Goal: Book appointment/travel/reservation

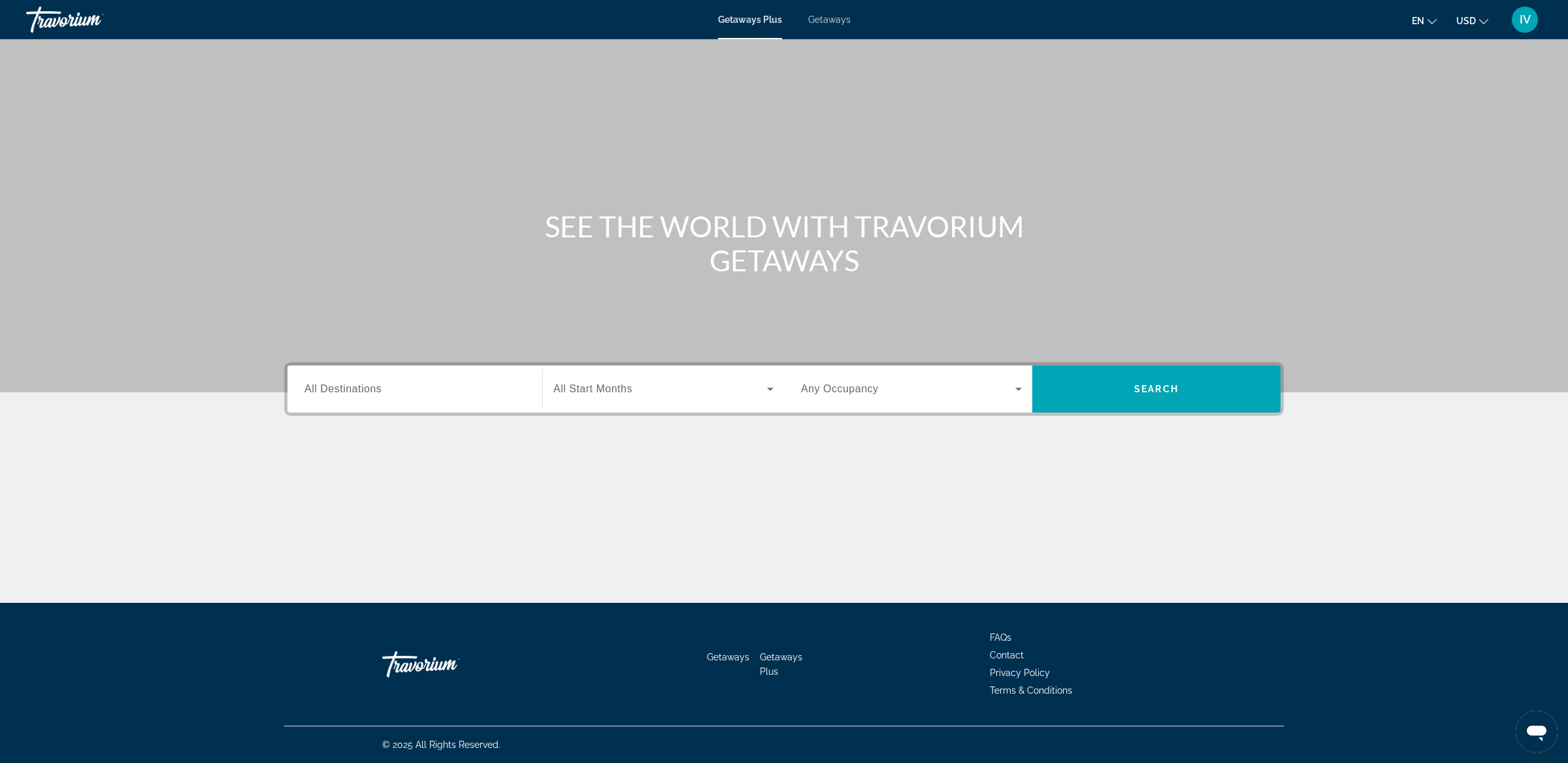
click at [841, 27] on div "Getaways Plus Getaways en English Español Français Italiano Português русский U…" at bounding box center [784, 19] width 1568 height 34
click at [838, 23] on span "Getaways" at bounding box center [830, 19] width 43 height 10
click at [328, 387] on span "All Destinations" at bounding box center [343, 388] width 77 height 11
click at [328, 387] on input "Destination All Destinations" at bounding box center [414, 389] width 221 height 16
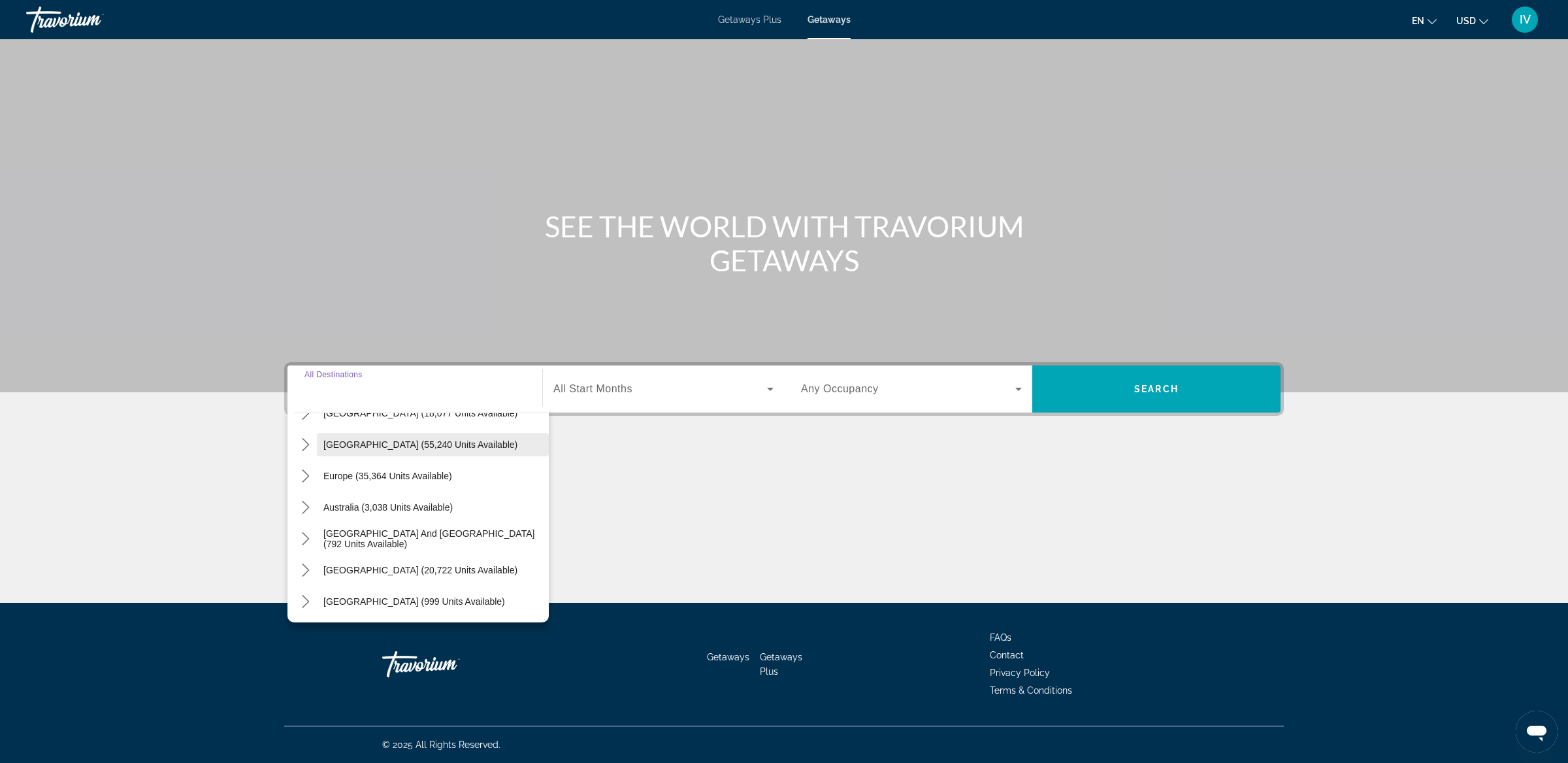
scroll to position [118, 0]
click at [406, 478] on span "Europe (35,364 units available)" at bounding box center [388, 474] width 128 height 10
type input "**********"
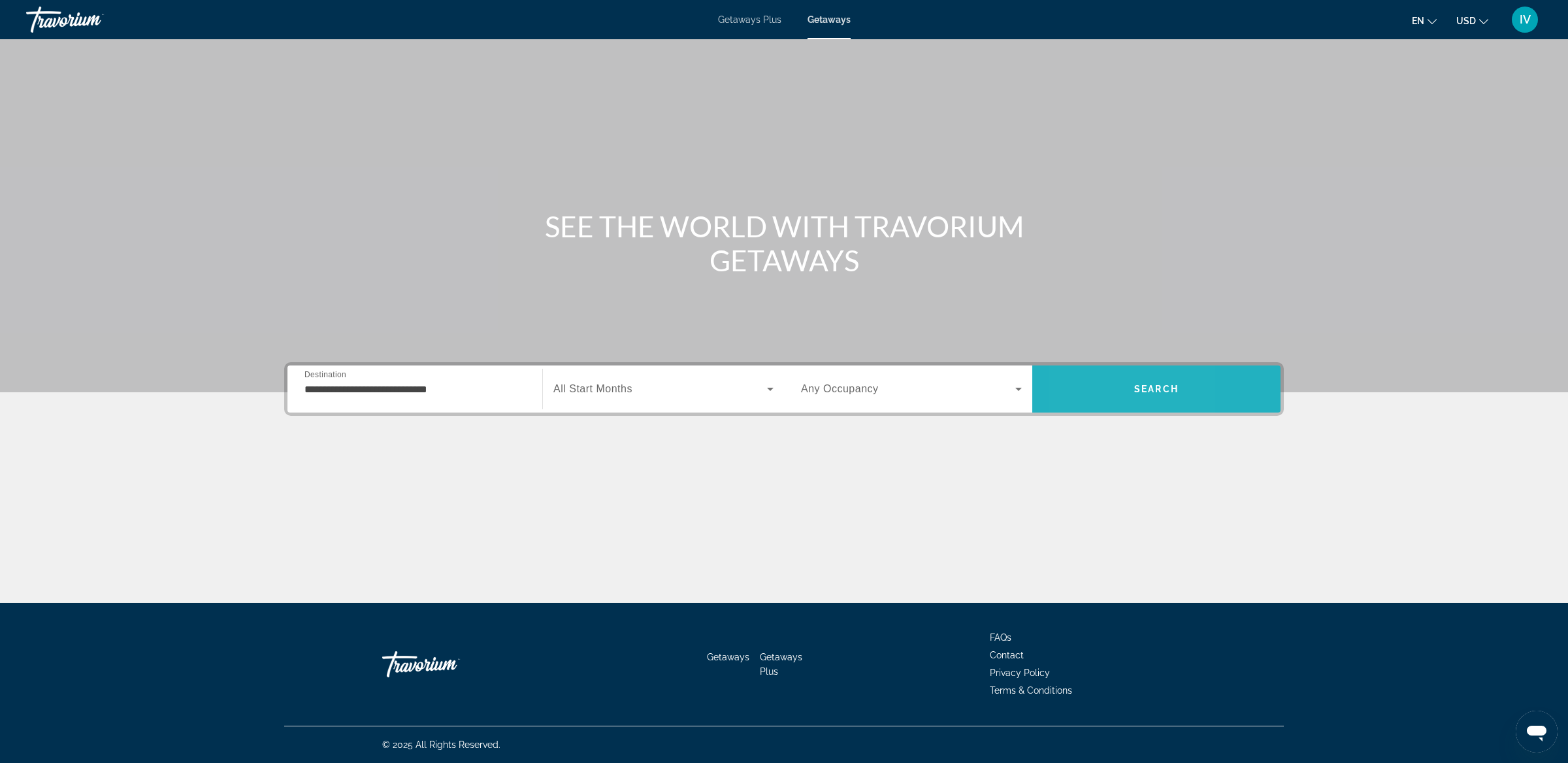
click at [1083, 392] on span "Search" at bounding box center [1157, 389] width 248 height 31
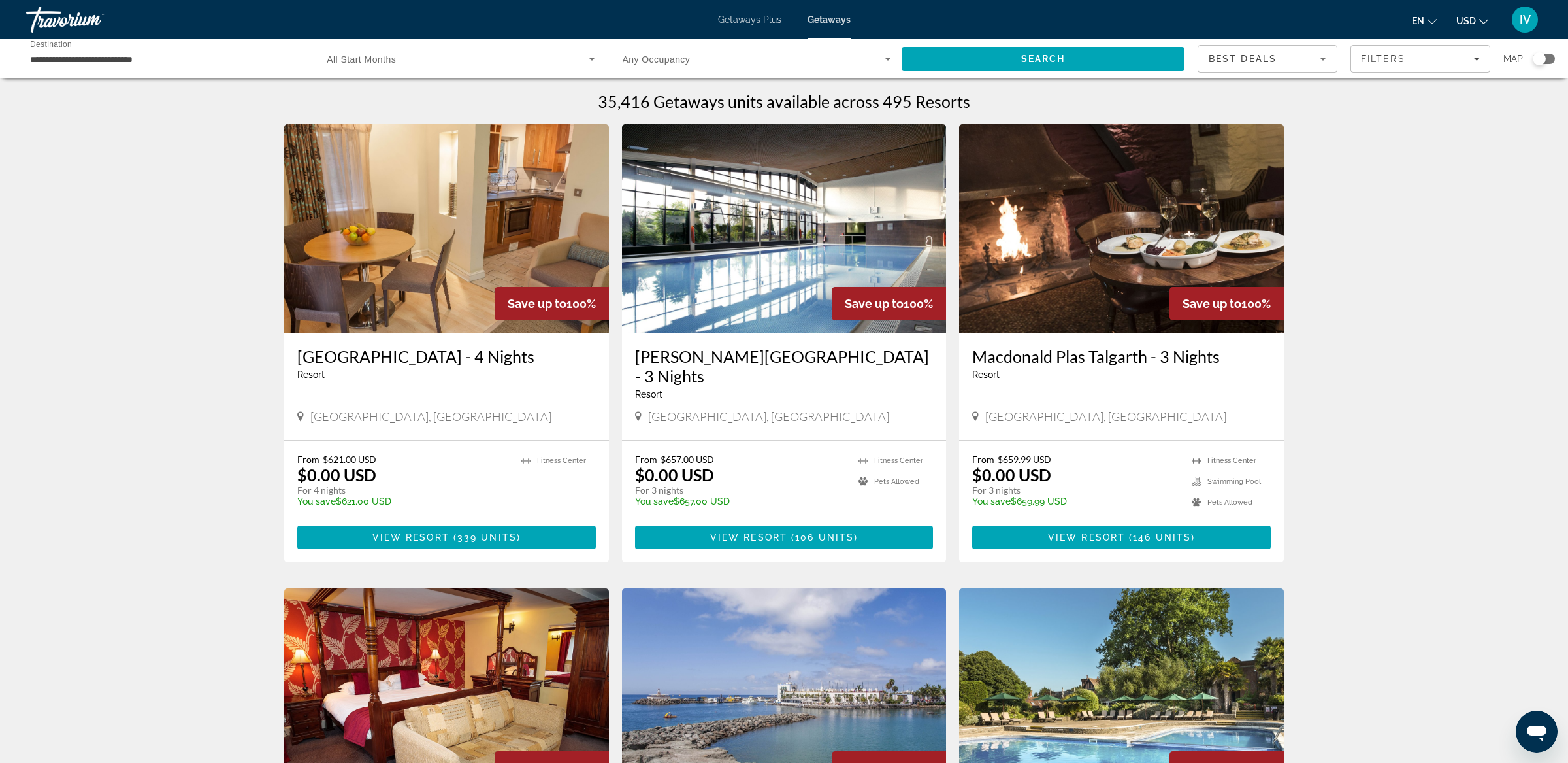
click at [716, 300] on img "Main content" at bounding box center [784, 228] width 325 height 209
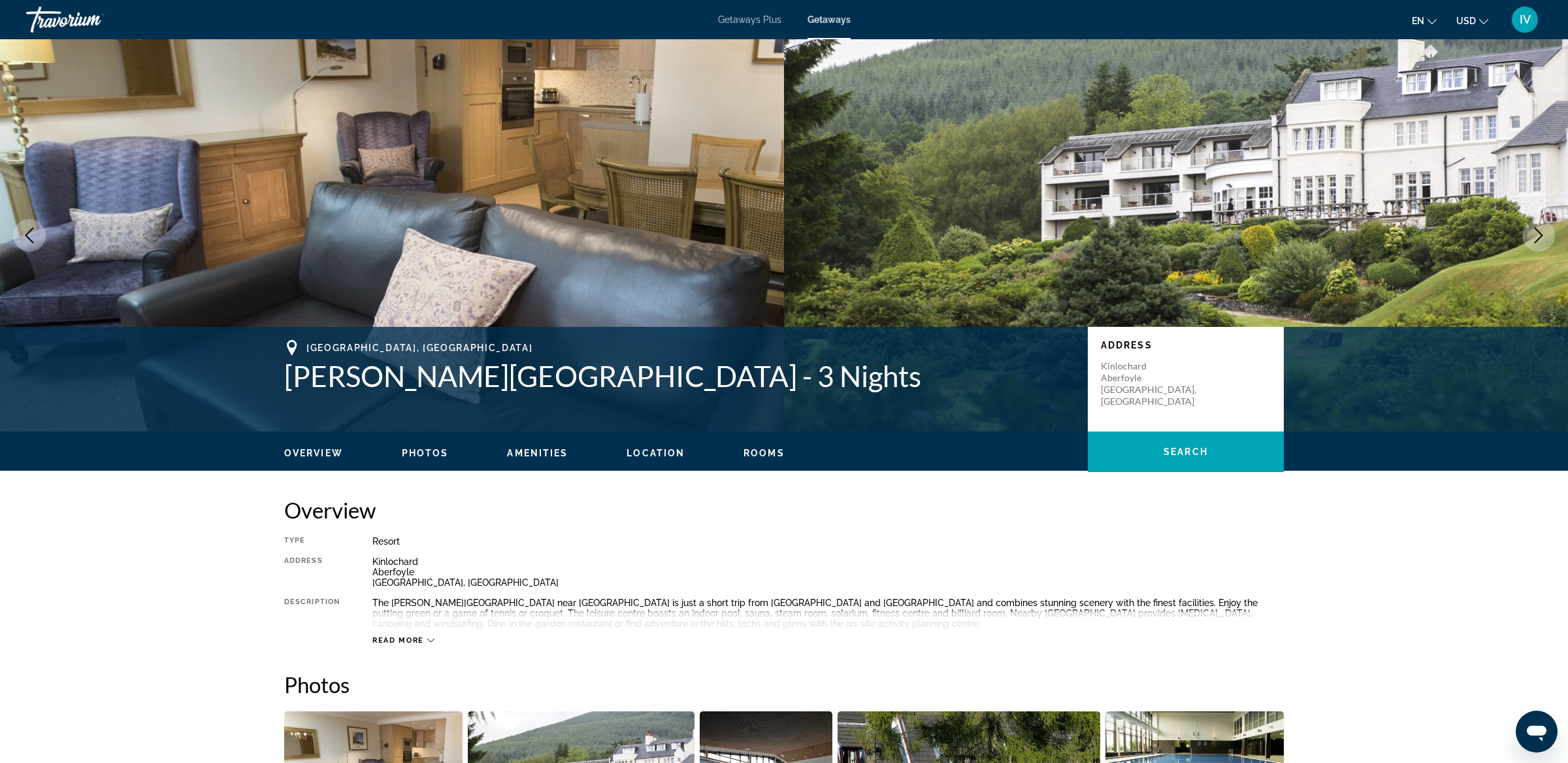
click at [1541, 231] on icon "Next image" at bounding box center [1539, 235] width 16 height 16
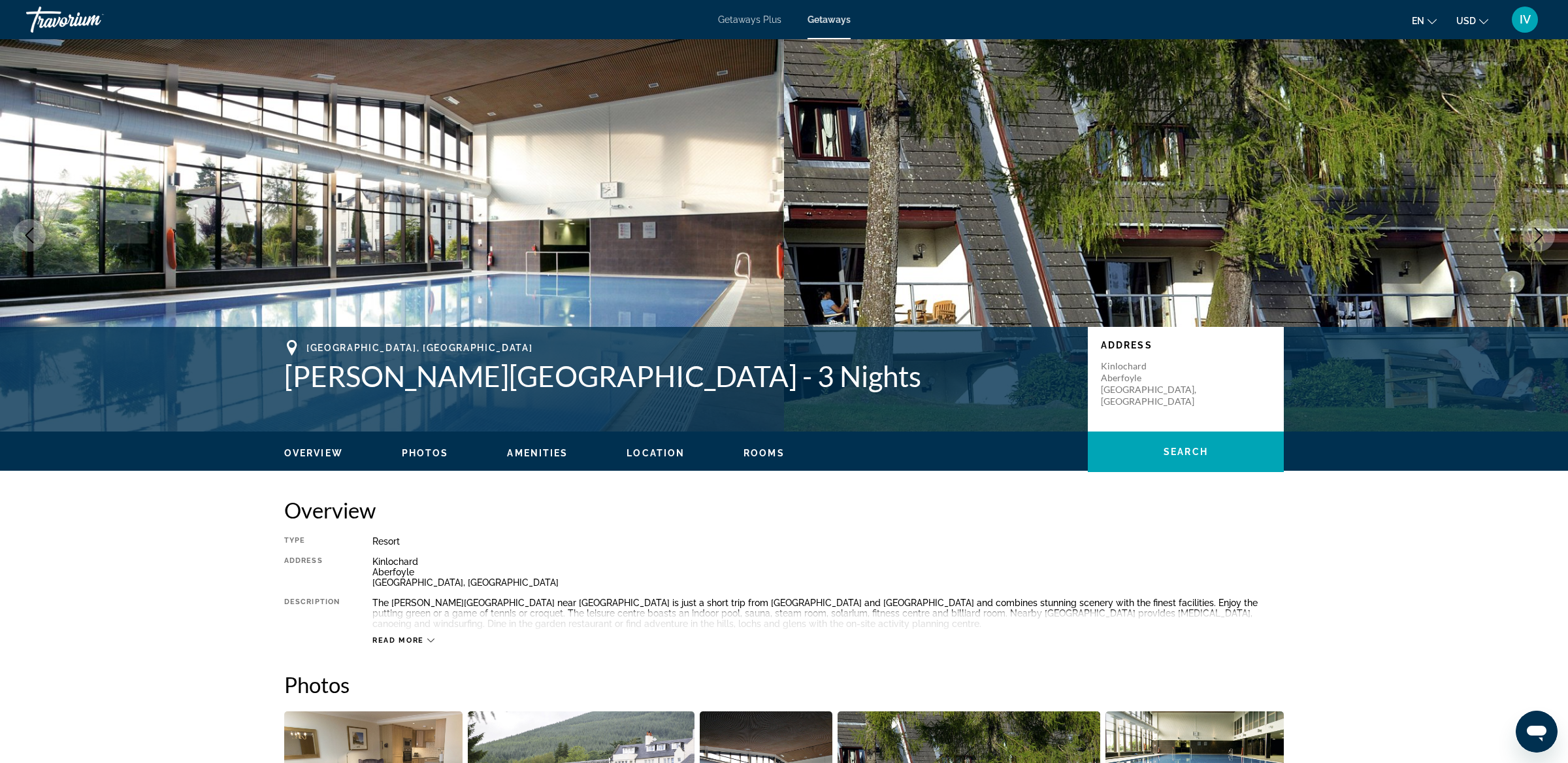
click at [1541, 231] on icon "Next image" at bounding box center [1539, 235] width 16 height 16
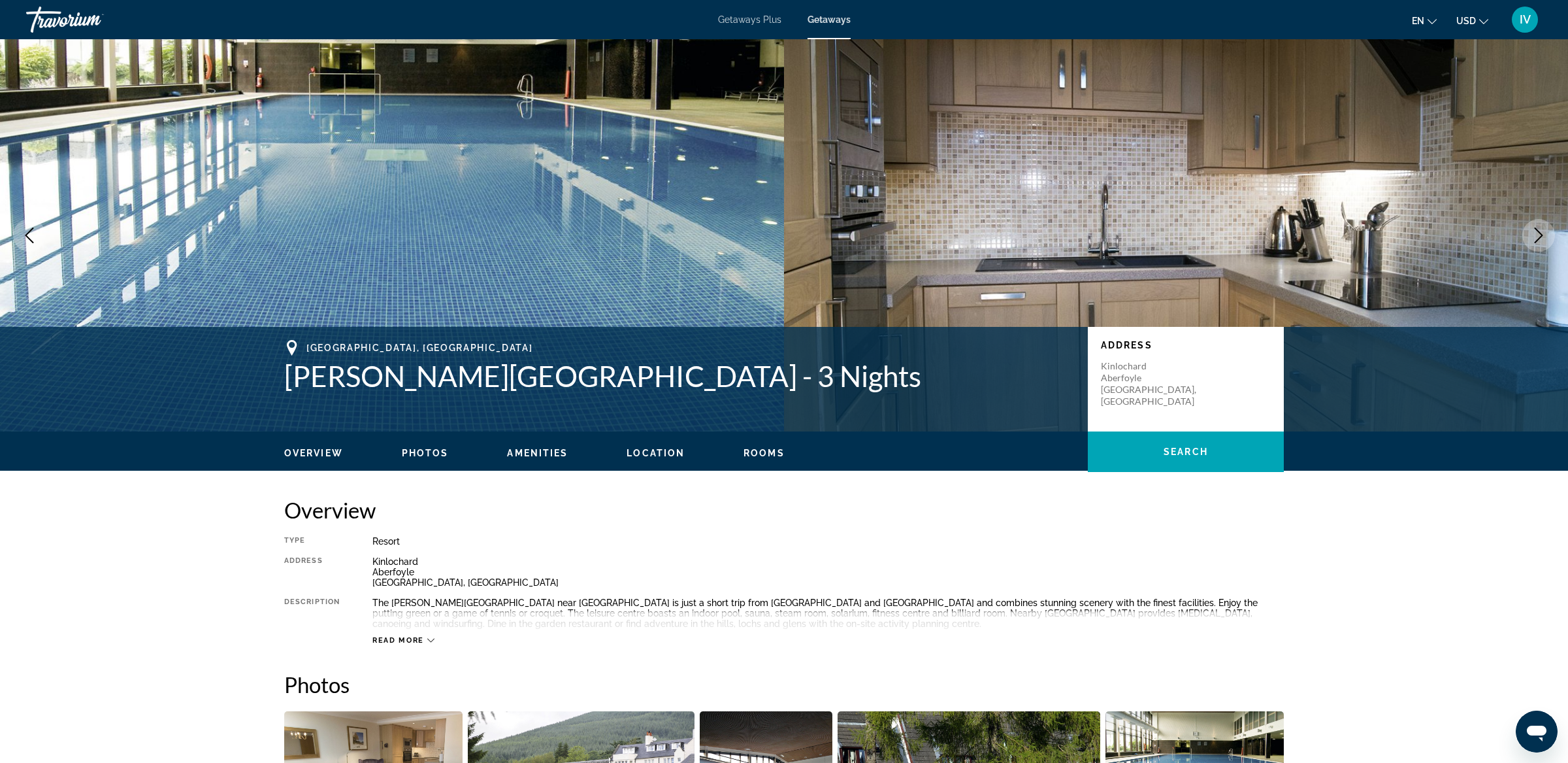
click at [1541, 231] on icon "Next image" at bounding box center [1539, 235] width 16 height 16
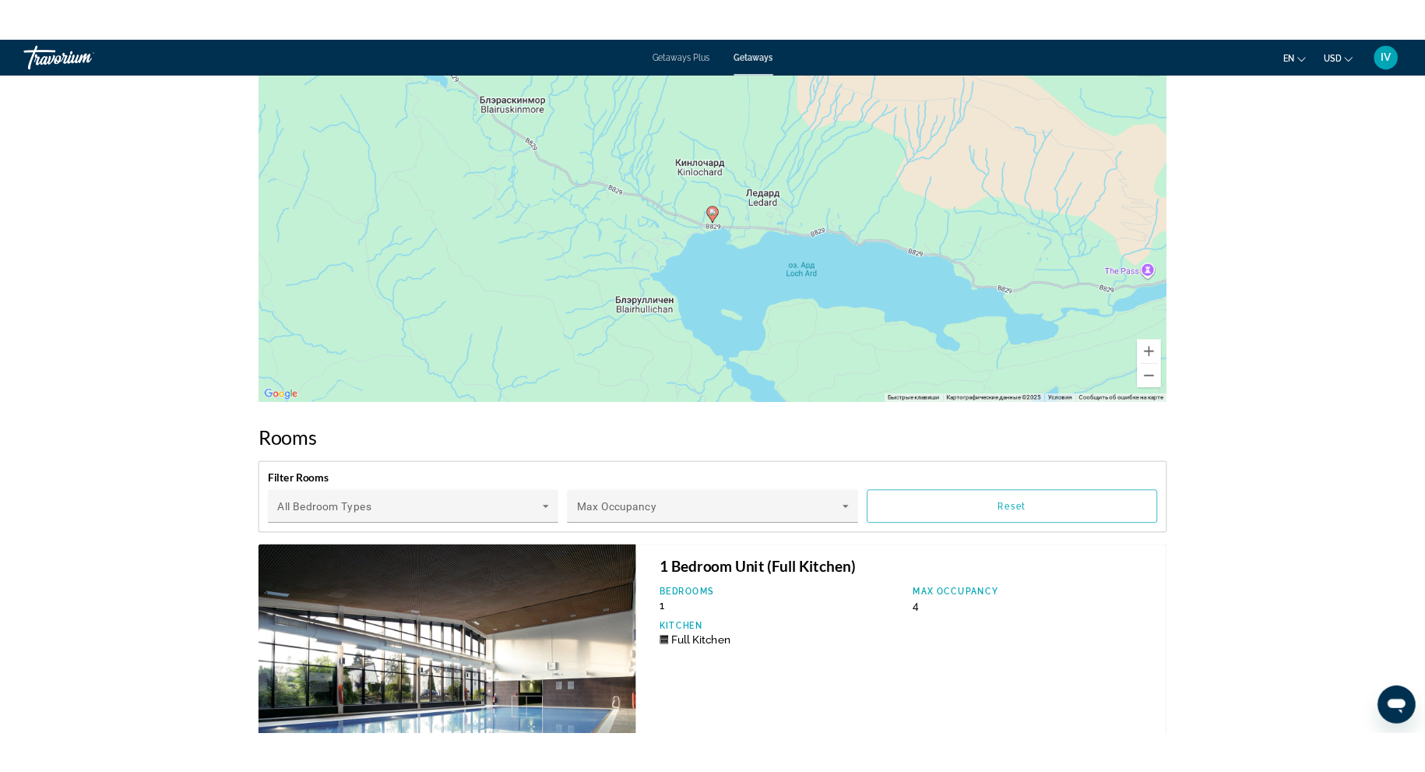
scroll to position [1985, 0]
